Goal: Information Seeking & Learning: Check status

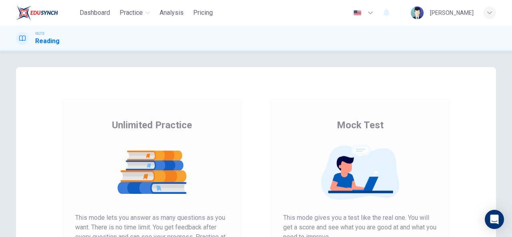
scroll to position [150, 0]
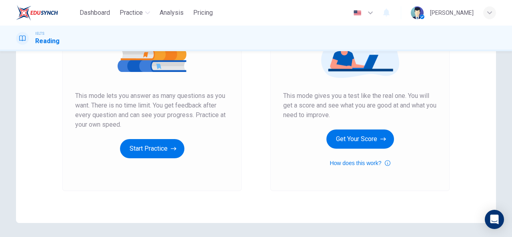
scroll to position [150, 0]
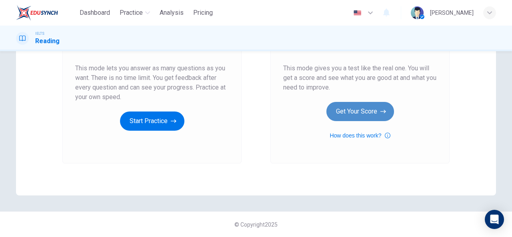
click at [351, 116] on button "Get Your Score" at bounding box center [361, 111] width 68 height 19
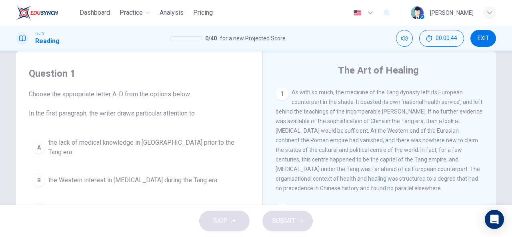
scroll to position [165, 0]
